Goal: Information Seeking & Learning: Learn about a topic

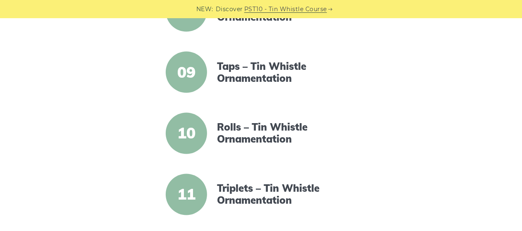
scroll to position [678, 0]
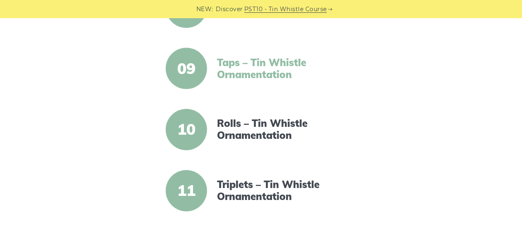
click at [266, 71] on link "Taps – Tin Whistle Ornamentation" at bounding box center [288, 69] width 142 height 24
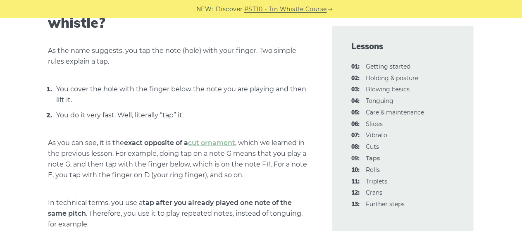
scroll to position [331, 0]
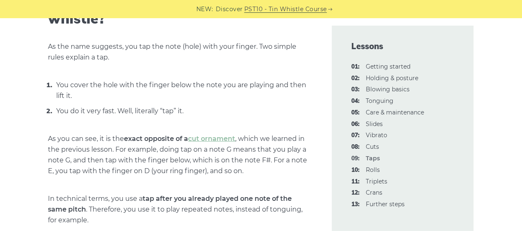
drag, startPoint x: 527, startPoint y: 15, endPoint x: 525, endPoint y: 35, distance: 20.3
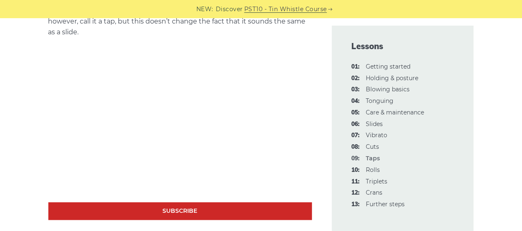
scroll to position [622, 0]
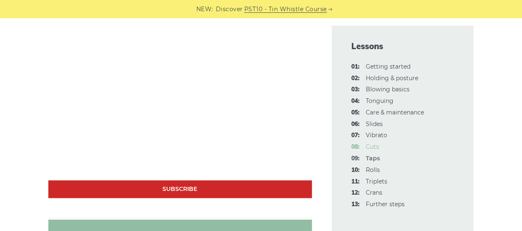
click at [369, 148] on link "08: Cuts" at bounding box center [372, 146] width 13 height 7
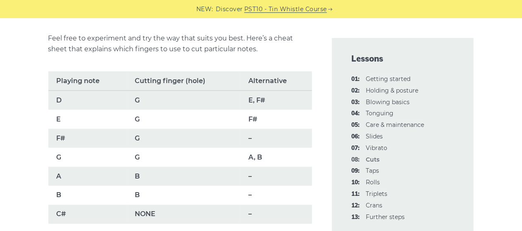
scroll to position [592, 0]
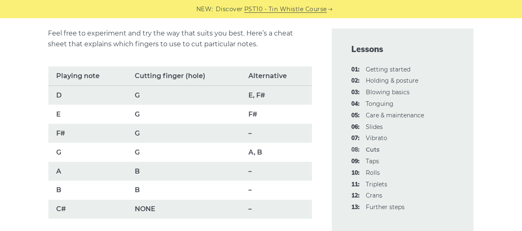
drag, startPoint x: 527, startPoint y: 15, endPoint x: 528, endPoint y: 48, distance: 33.5
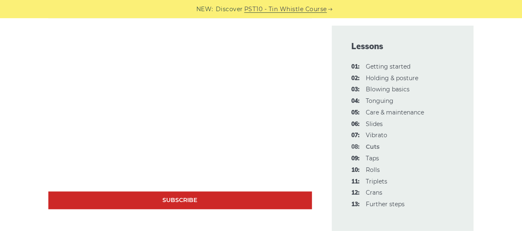
scroll to position [803, 0]
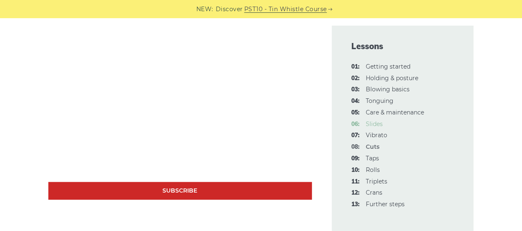
click at [378, 123] on link "06: Slides" at bounding box center [374, 123] width 17 height 7
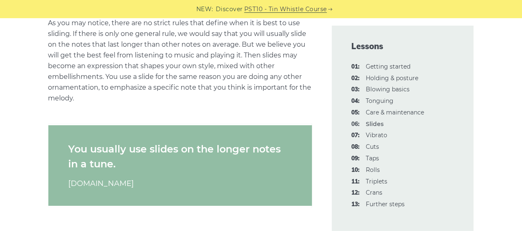
scroll to position [1310, 0]
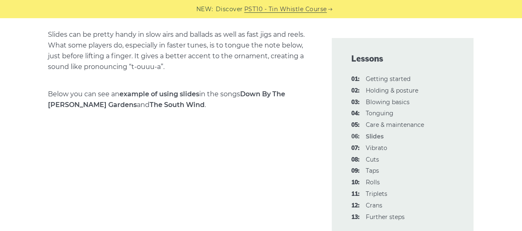
drag, startPoint x: 527, startPoint y: 14, endPoint x: 528, endPoint y: 65, distance: 51.2
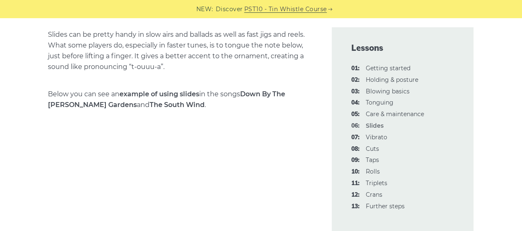
scroll to position [670, 0]
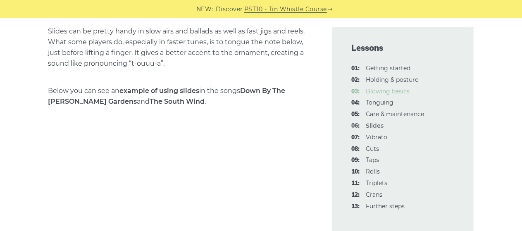
click at [400, 92] on link "03: Blowing basics" at bounding box center [388, 91] width 44 height 7
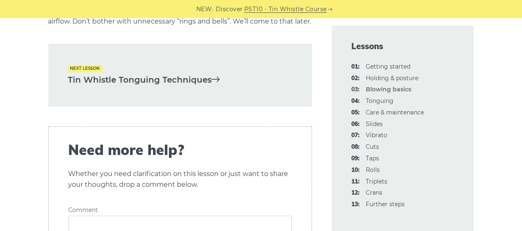
scroll to position [1810, 0]
